Goal: Information Seeking & Learning: Learn about a topic

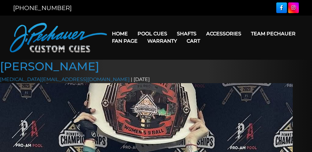
click at [265, 33] on link "Team Pechauer" at bounding box center [273, 34] width 54 height 16
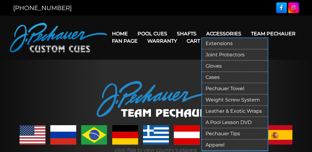
click at [224, 74] on link "Cases" at bounding box center [235, 77] width 66 height 11
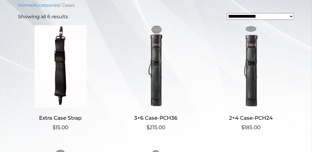
scroll to position [149, 0]
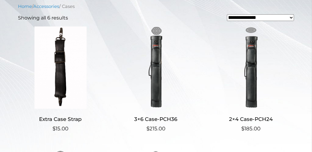
click at [157, 99] on img at bounding box center [155, 68] width 85 height 82
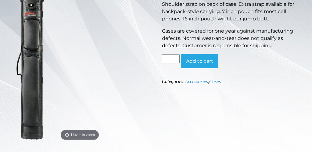
scroll to position [126, 0]
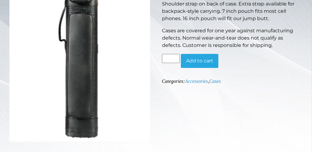
click at [86, 104] on figure "Hover to zoom" at bounding box center [79, 58] width 141 height 168
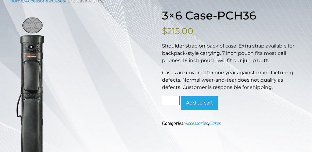
scroll to position [0, 0]
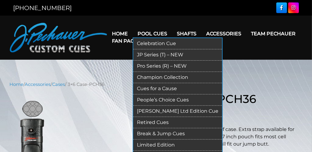
click at [150, 32] on link "Pool Cues" at bounding box center [152, 34] width 39 height 16
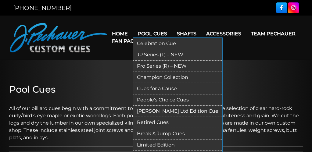
click at [146, 65] on link "Pro Series (R) – NEW" at bounding box center [177, 66] width 89 height 11
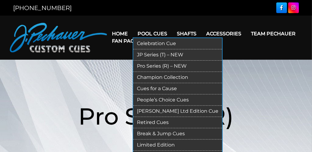
click at [149, 51] on link "JP Series (T) – NEW" at bounding box center [177, 54] width 89 height 11
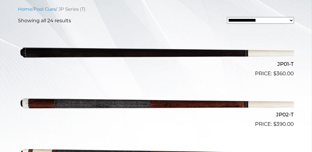
scroll to position [166, 0]
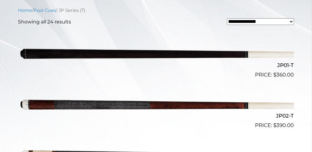
click at [144, 102] on img at bounding box center [156, 104] width 276 height 46
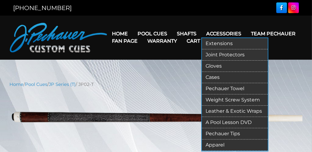
click at [213, 65] on link "Gloves" at bounding box center [235, 66] width 66 height 11
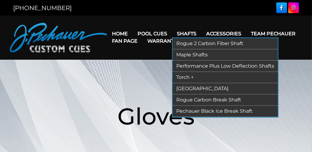
click at [193, 42] on link "Rogue 2 Carbon Fiber Shaft" at bounding box center [225, 43] width 105 height 11
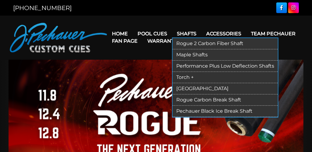
click at [192, 31] on link "Shafts" at bounding box center [186, 34] width 29 height 16
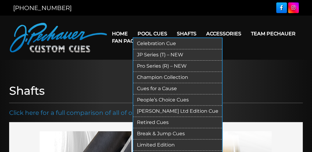
click at [154, 131] on link "Break & Jump Cues" at bounding box center [177, 133] width 89 height 11
